Goal: Task Accomplishment & Management: Use online tool/utility

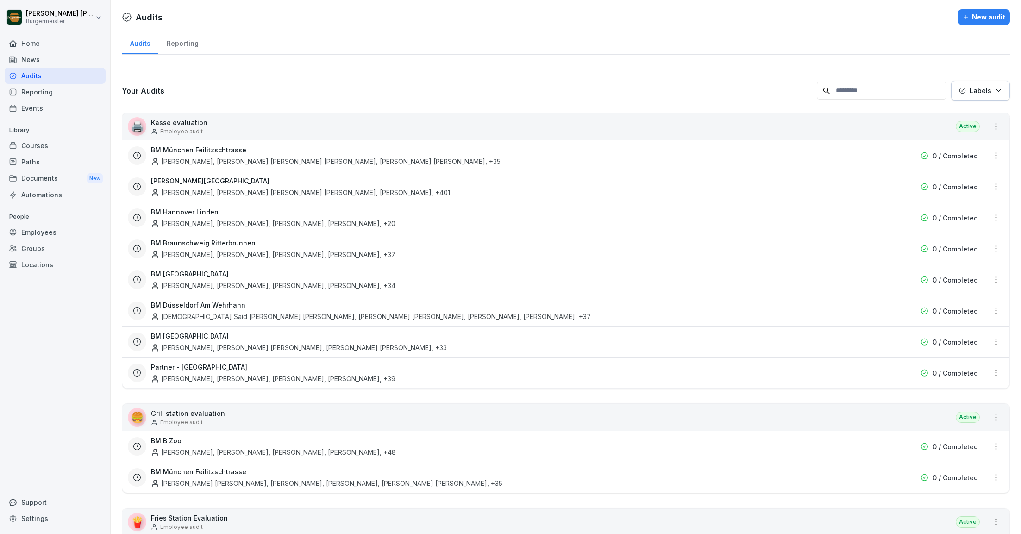
click at [46, 154] on div "Paths" at bounding box center [55, 162] width 101 height 16
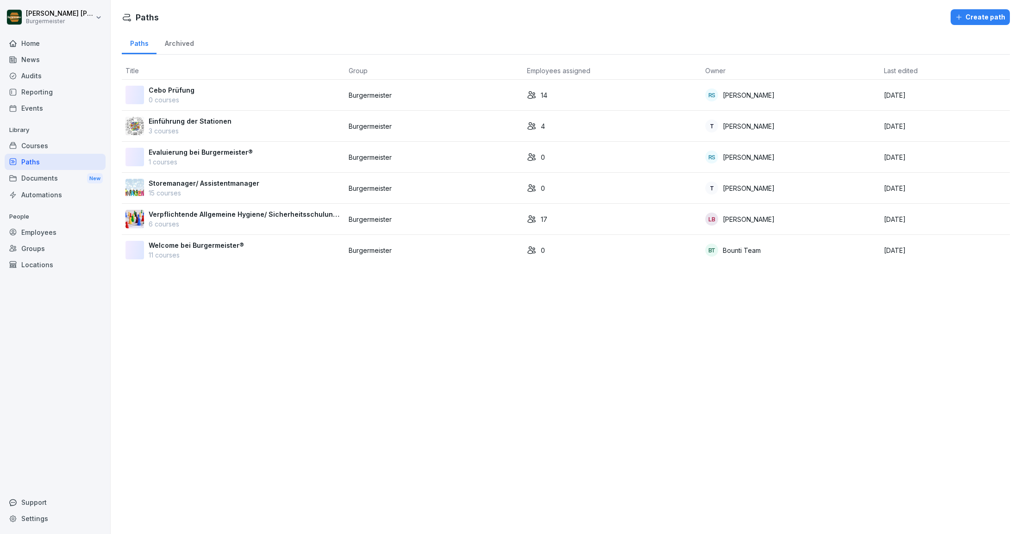
click at [53, 143] on div "Courses" at bounding box center [55, 145] width 101 height 16
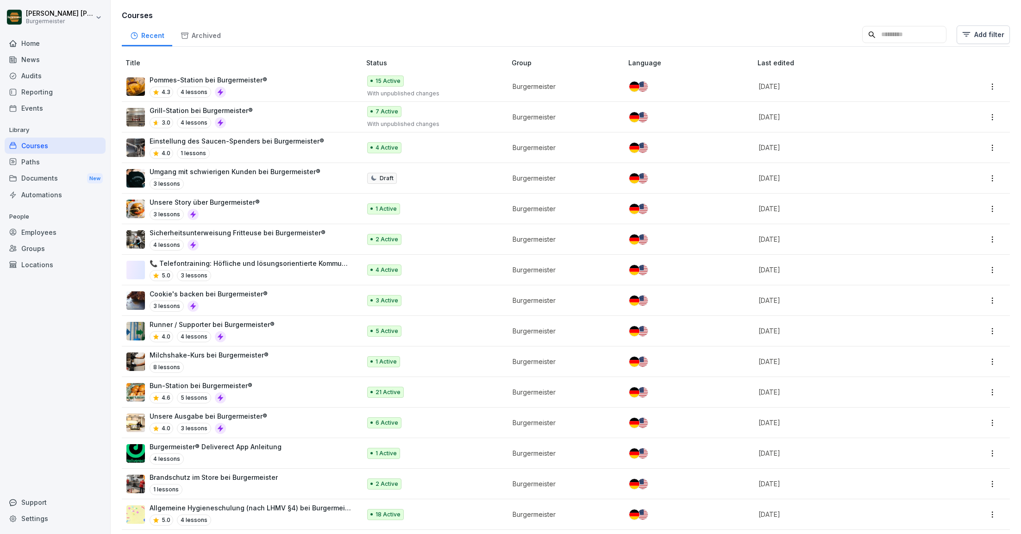
scroll to position [942, 0]
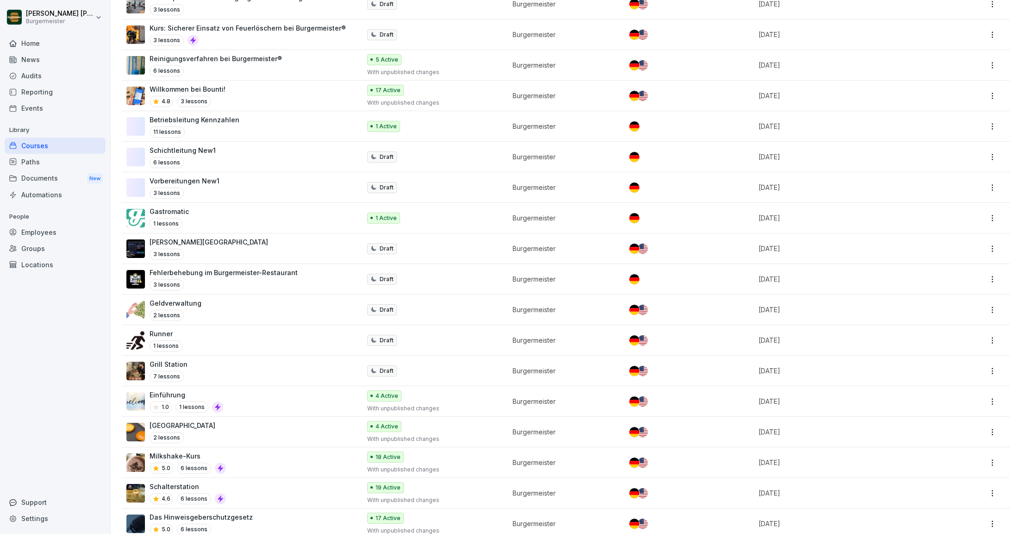
click at [37, 74] on div "Audits" at bounding box center [55, 76] width 101 height 16
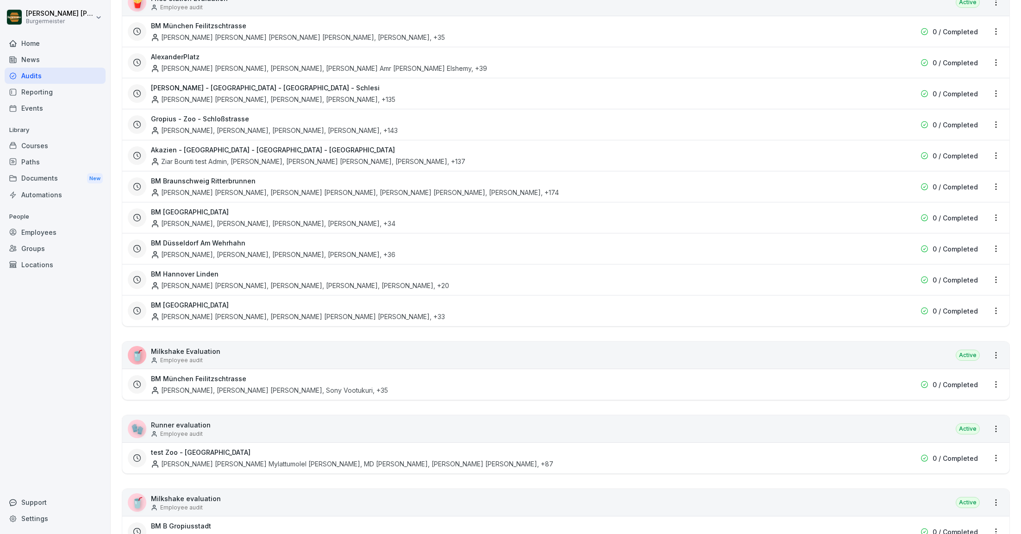
scroll to position [893, 0]
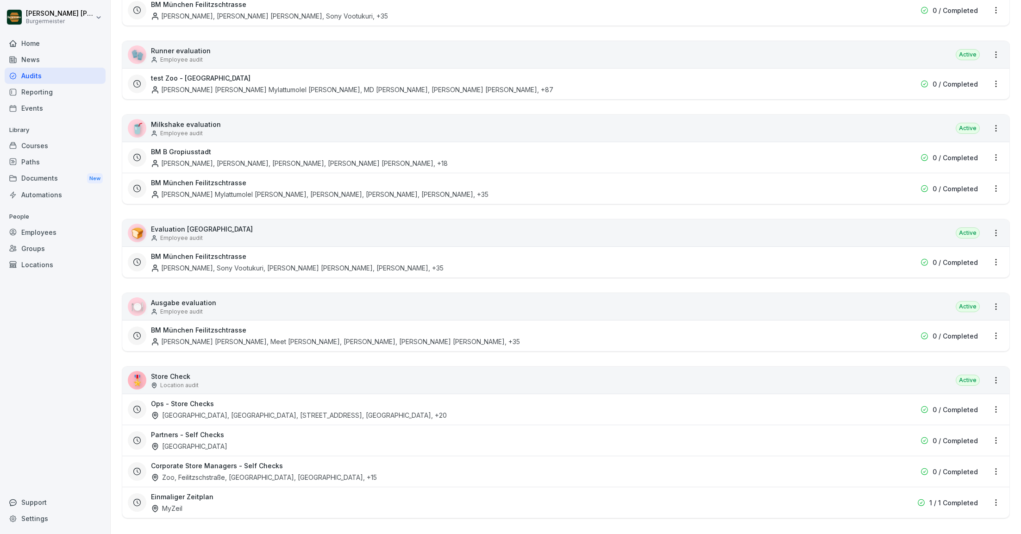
click at [224, 430] on div "Partners - Self Checks Alexanderplatz" at bounding box center [506, 440] width 711 height 21
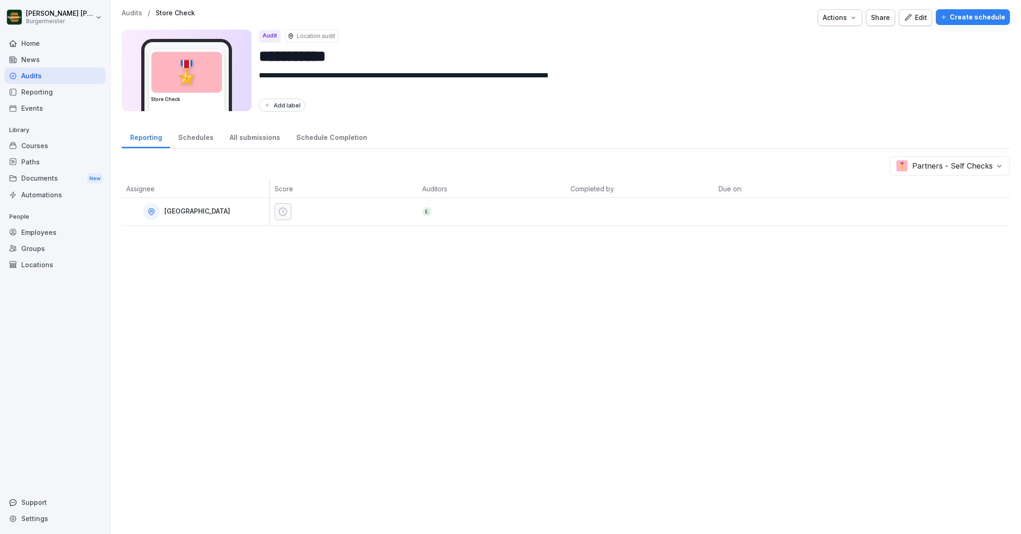
click at [131, 11] on p "Audits" at bounding box center [132, 13] width 20 height 8
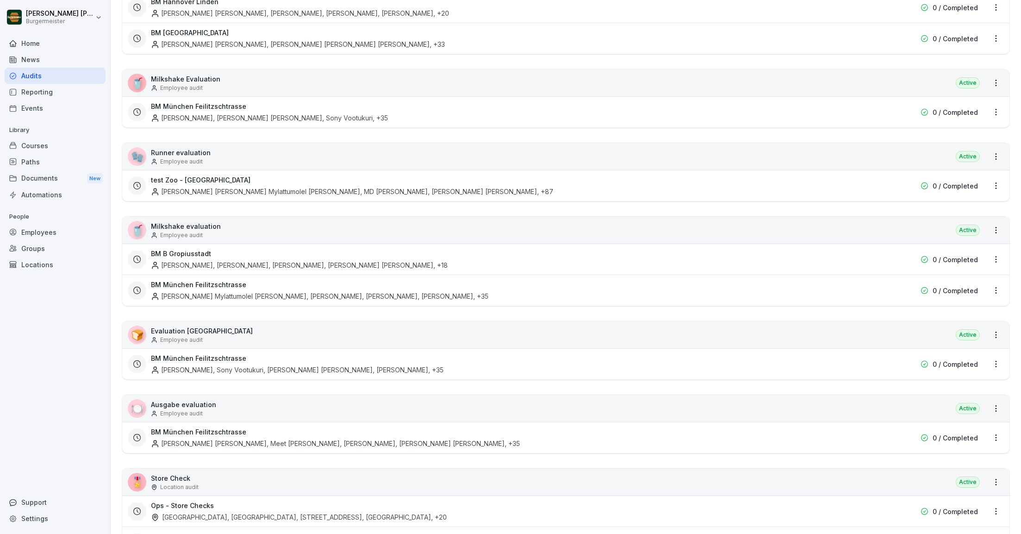
scroll to position [893, 0]
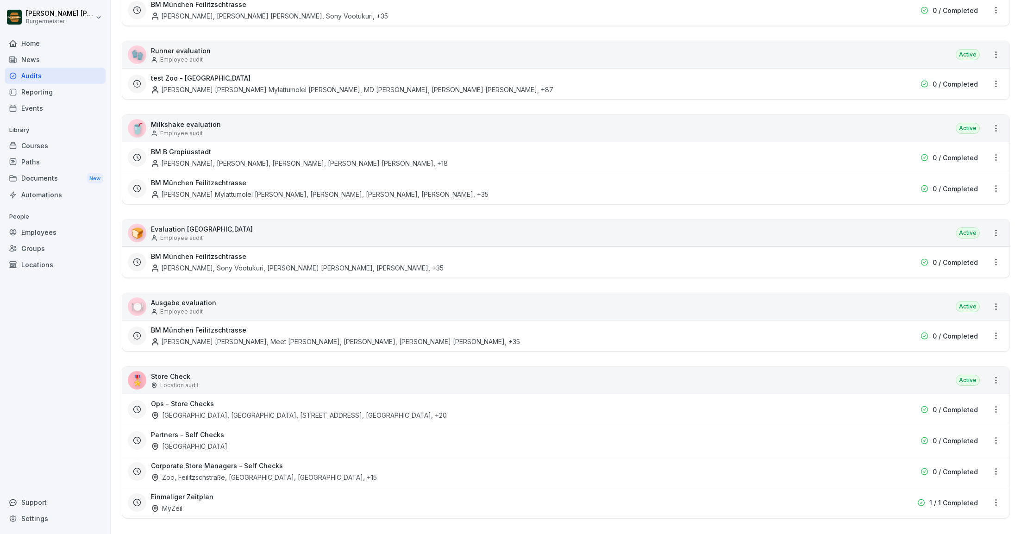
click at [173, 472] on div "Zoo, Feilitzschstraße, [GEOGRAPHIC_DATA], [GEOGRAPHIC_DATA] , +15" at bounding box center [264, 477] width 226 height 10
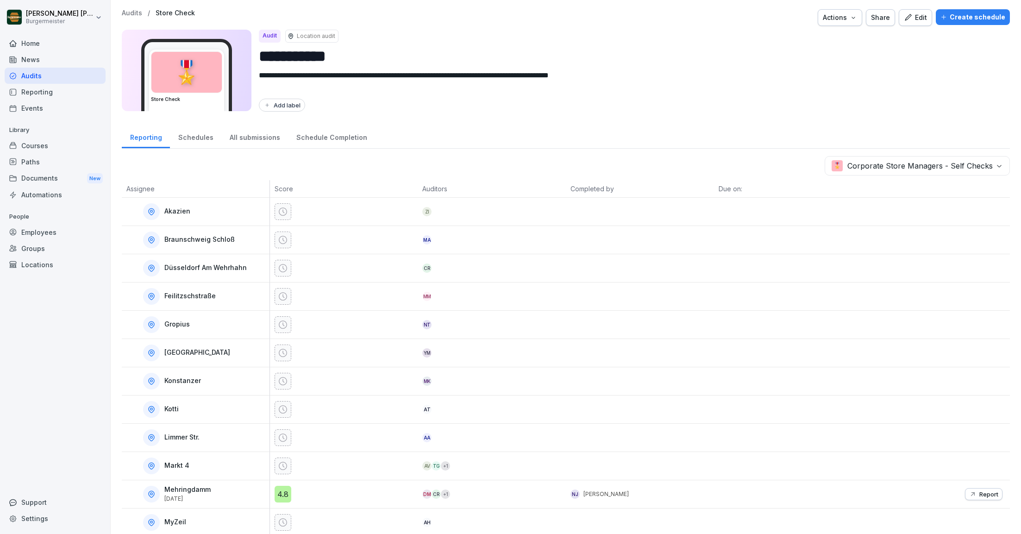
click at [140, 13] on p "Audits" at bounding box center [132, 13] width 20 height 8
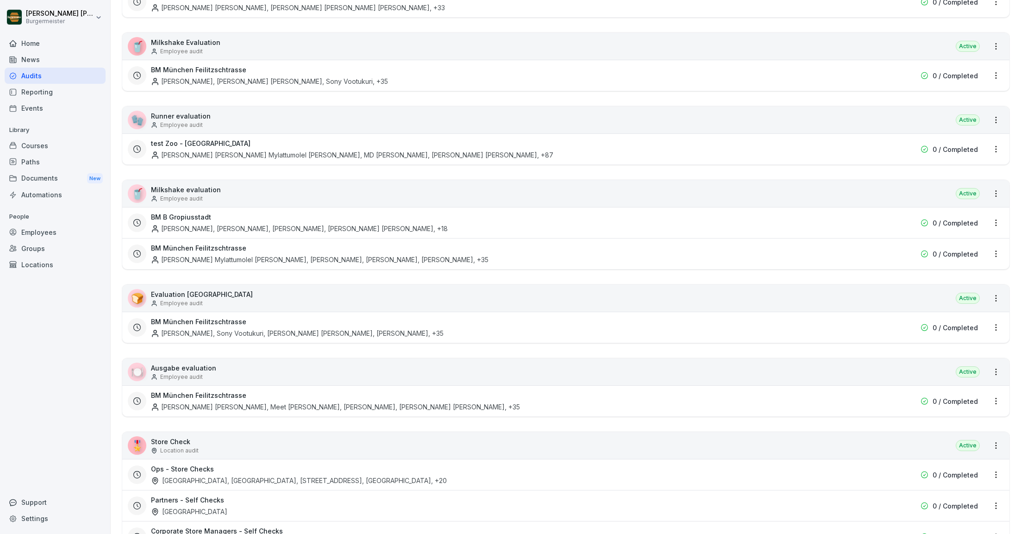
scroll to position [893, 0]
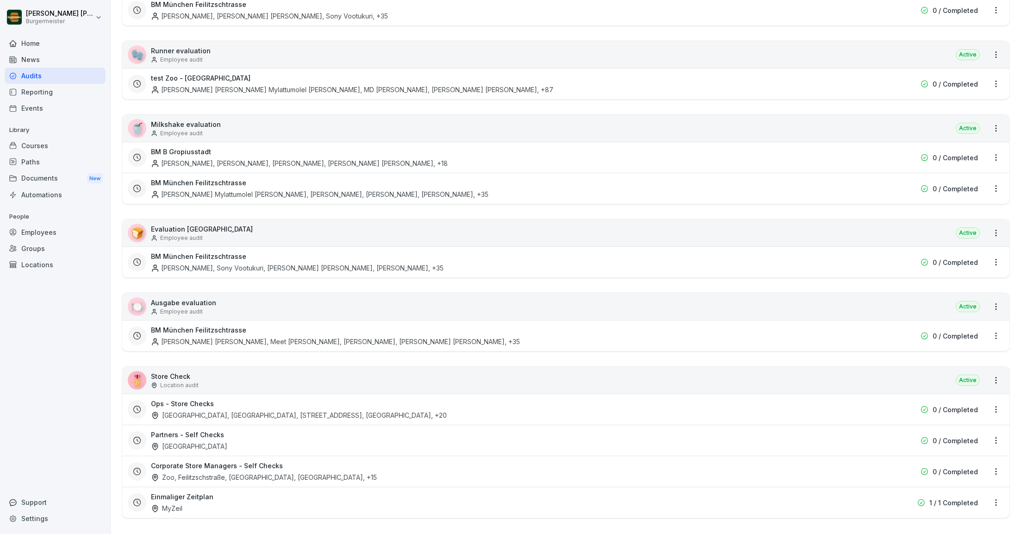
click at [181, 410] on div "[GEOGRAPHIC_DATA], [GEOGRAPHIC_DATA], [STREET_ADDRESS], [GEOGRAPHIC_DATA] , +20" at bounding box center [299, 415] width 296 height 10
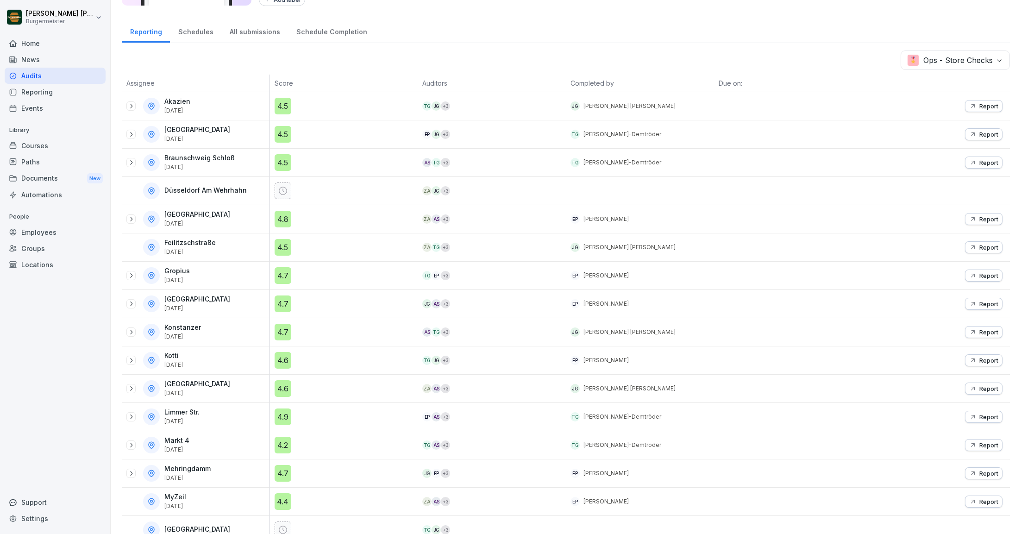
scroll to position [93, 0]
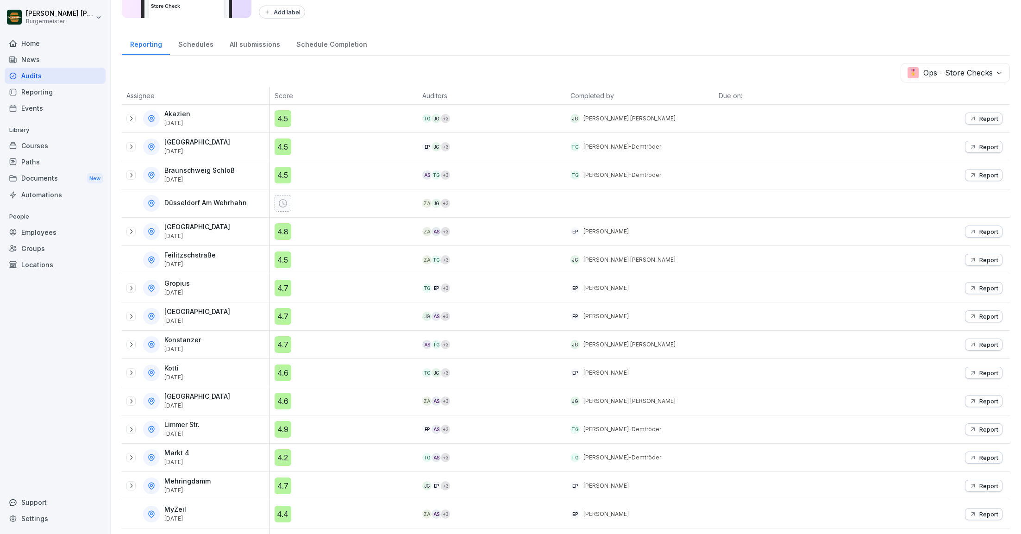
click at [983, 256] on p "Report" at bounding box center [988, 259] width 19 height 7
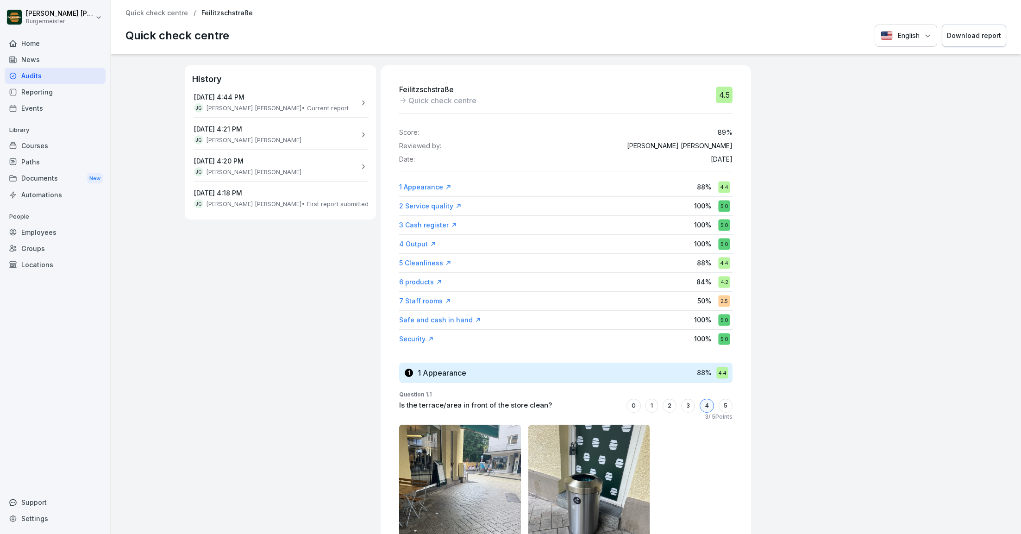
click at [974, 39] on div "Download report" at bounding box center [974, 36] width 54 height 10
